Goal: Check status: Check status

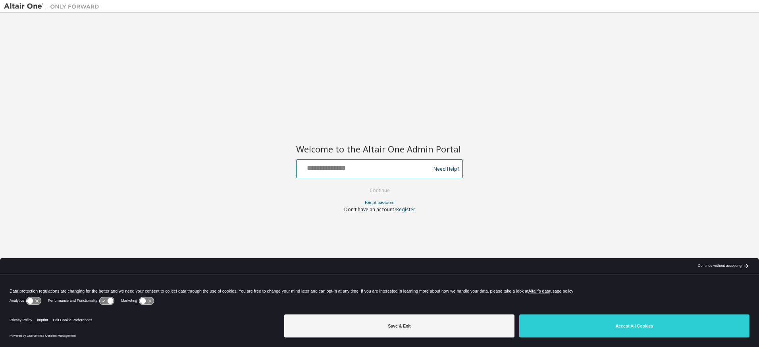
click at [315, 172] on input "text" at bounding box center [365, 167] width 130 height 12
type input "**********"
click at [384, 191] on button "Continue" at bounding box center [379, 191] width 37 height 12
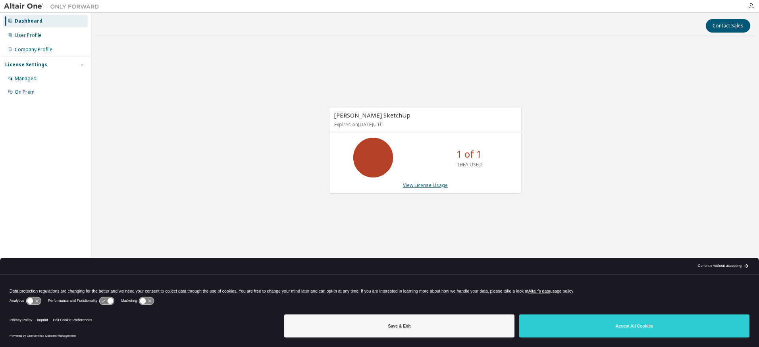
click at [430, 184] on link "View License Usage" at bounding box center [425, 185] width 45 height 7
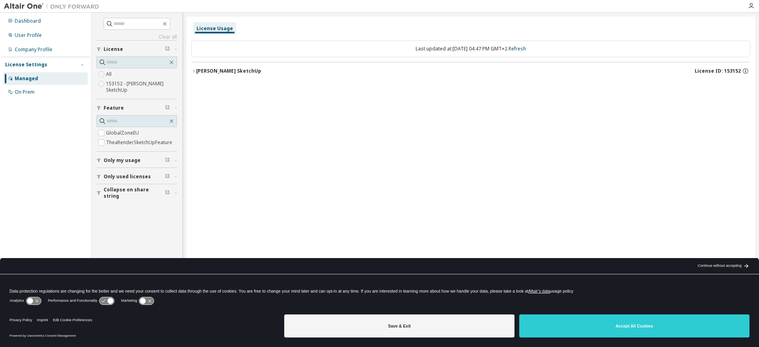
click at [244, 69] on div "Thea Render SketchUp" at bounding box center [228, 71] width 65 height 6
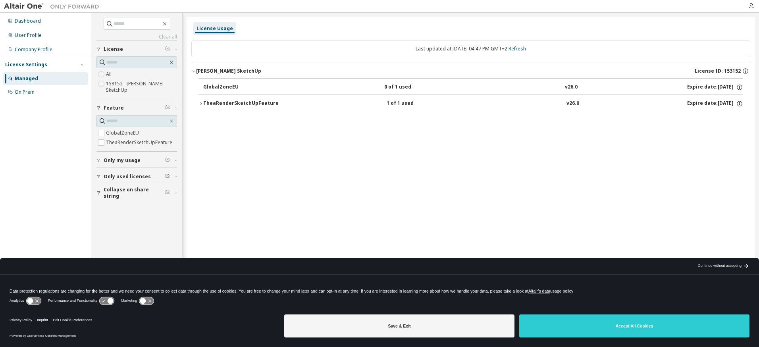
click at [243, 103] on div "TheaRenderSketchUpFeature" at bounding box center [240, 103] width 75 height 7
click at [122, 86] on label "153152 - Thea Render SketchUp" at bounding box center [141, 87] width 71 height 16
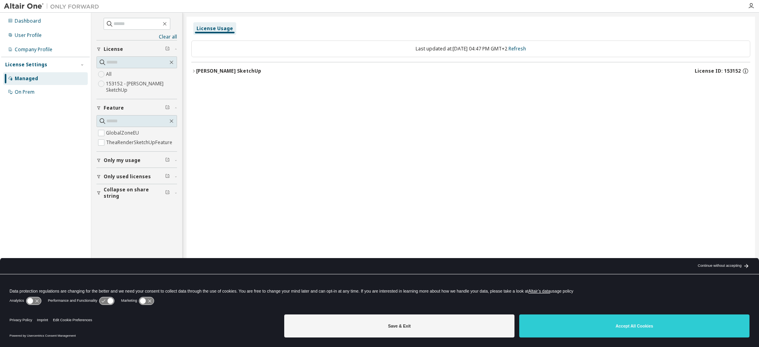
click at [212, 69] on div "Thea Render SketchUp" at bounding box center [228, 71] width 65 height 6
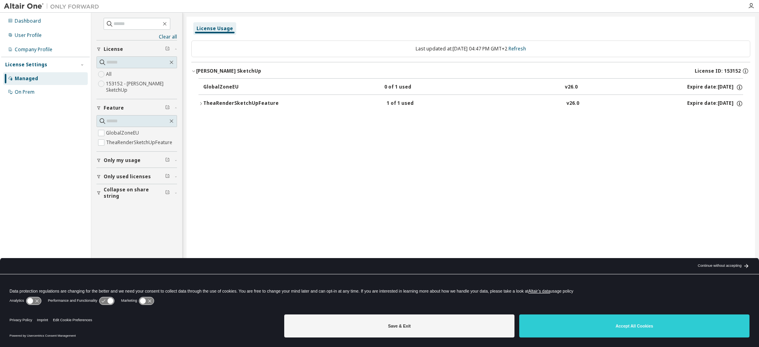
click at [225, 104] on div "TheaRenderSketchUpFeature" at bounding box center [240, 103] width 75 height 7
click at [712, 265] on div "Continue without accepting" at bounding box center [720, 266] width 44 height 6
